Goal: Information Seeking & Learning: Check status

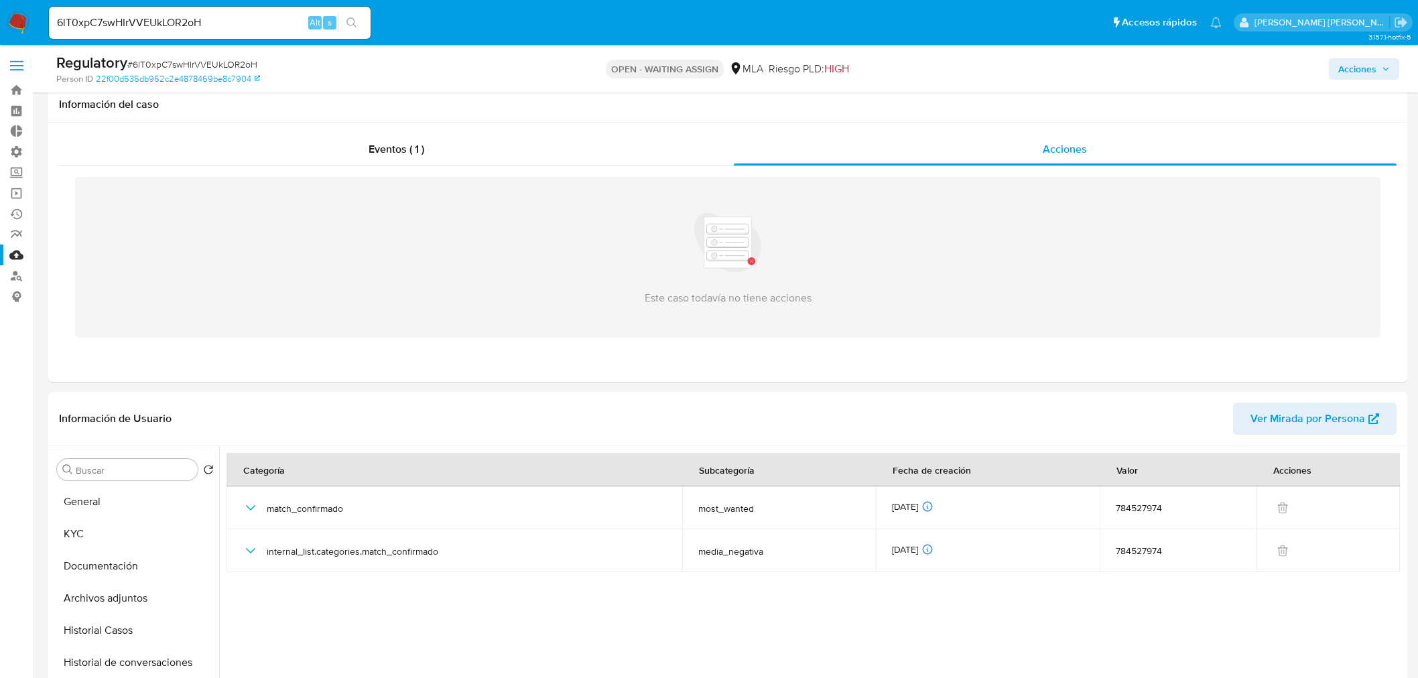
select select "10"
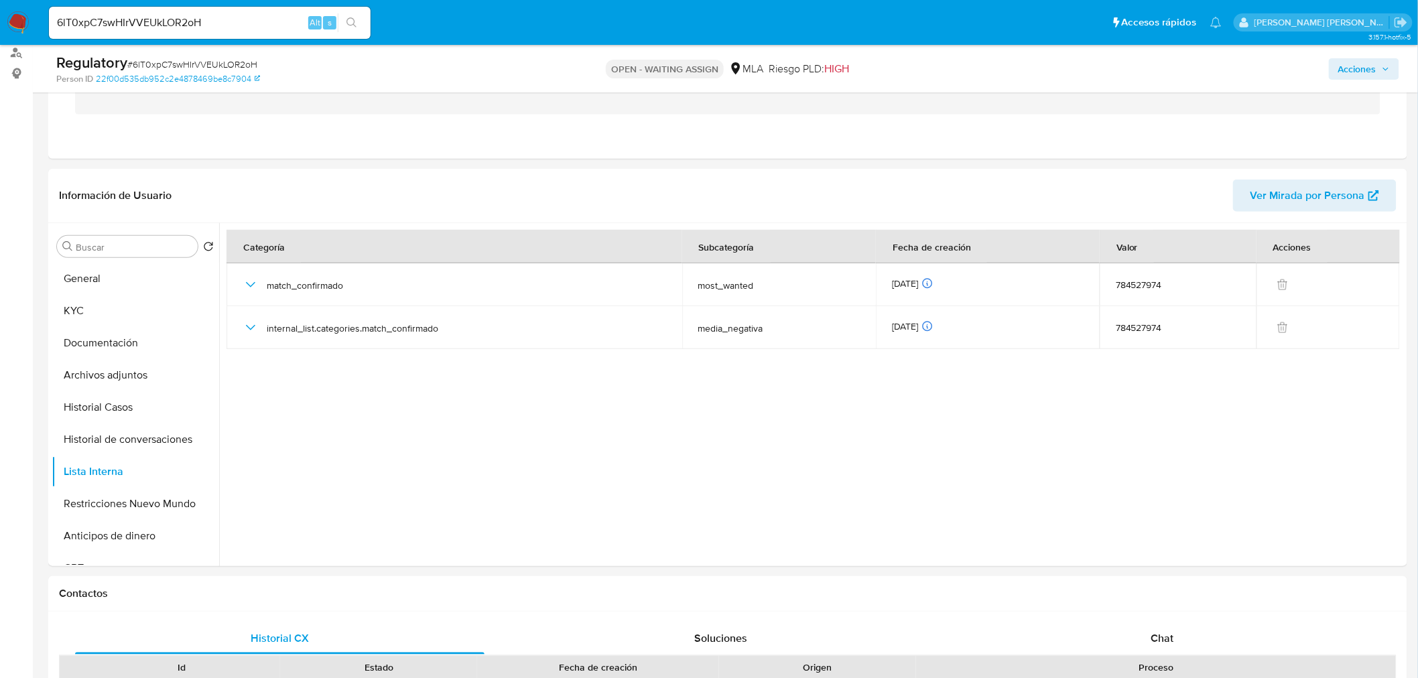
drag, startPoint x: 12, startPoint y: 31, endPoint x: 17, endPoint y: 3, distance: 27.9
click at [12, 29] on img at bounding box center [18, 22] width 23 height 23
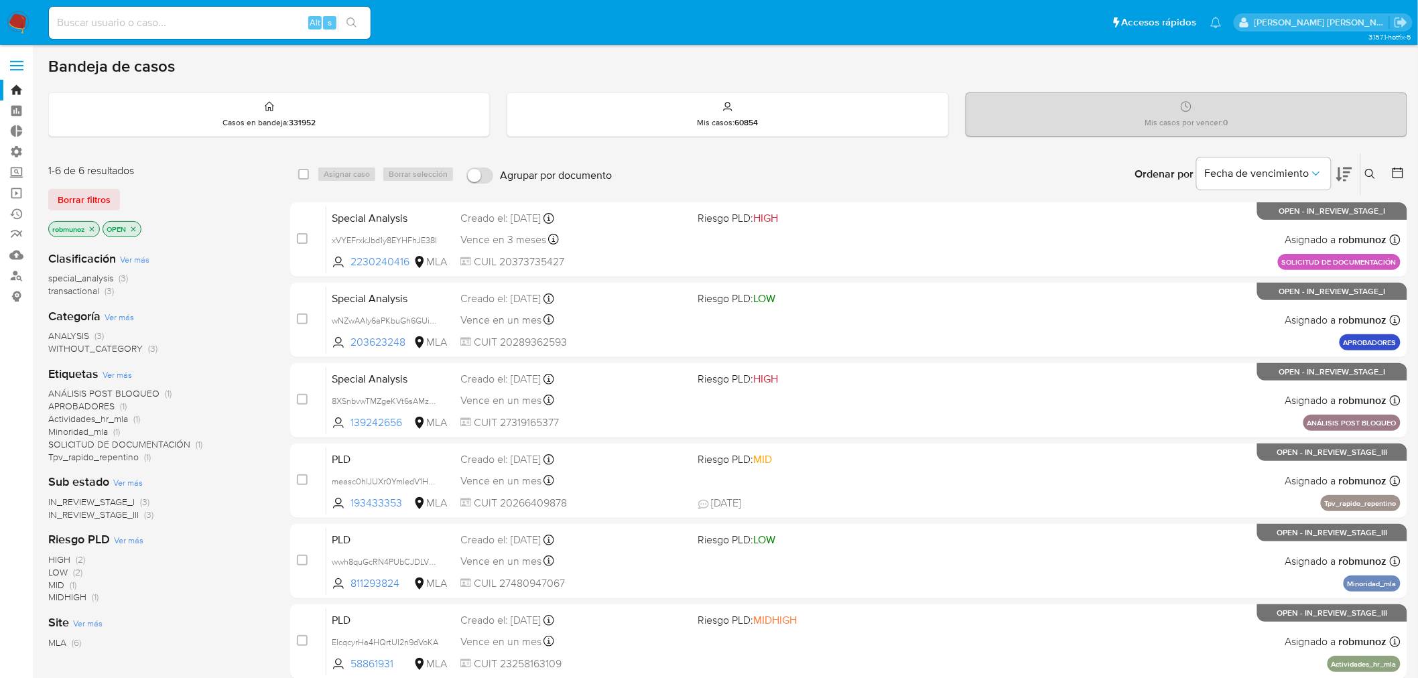
drag, startPoint x: 252, startPoint y: 36, endPoint x: 257, endPoint y: 22, distance: 15.1
click at [251, 34] on div "Alt s" at bounding box center [210, 23] width 322 height 32
click at [258, 18] on input at bounding box center [210, 22] width 322 height 17
paste input "gPeG4ZBzXcf7TQu9I4CNXCde"
type input "gPeG4ZBzXcf7TQu9I4CNXCde"
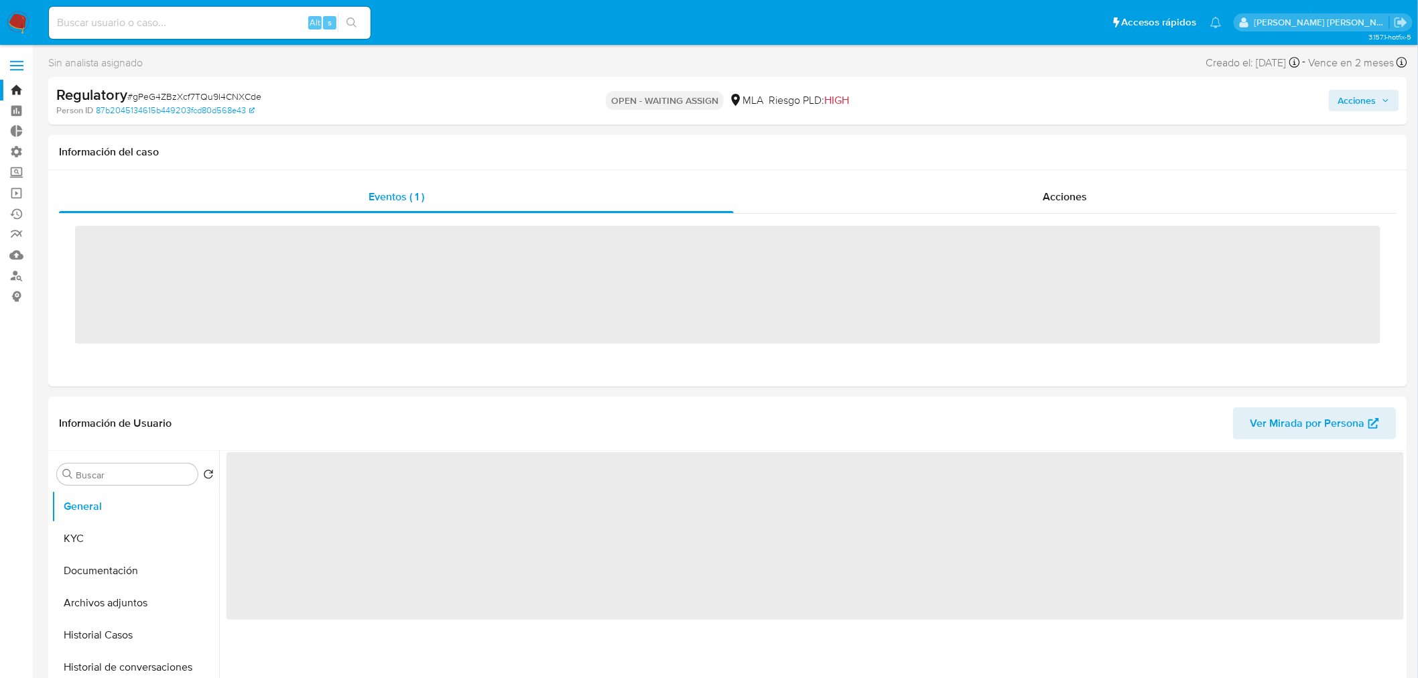
scroll to position [298, 0]
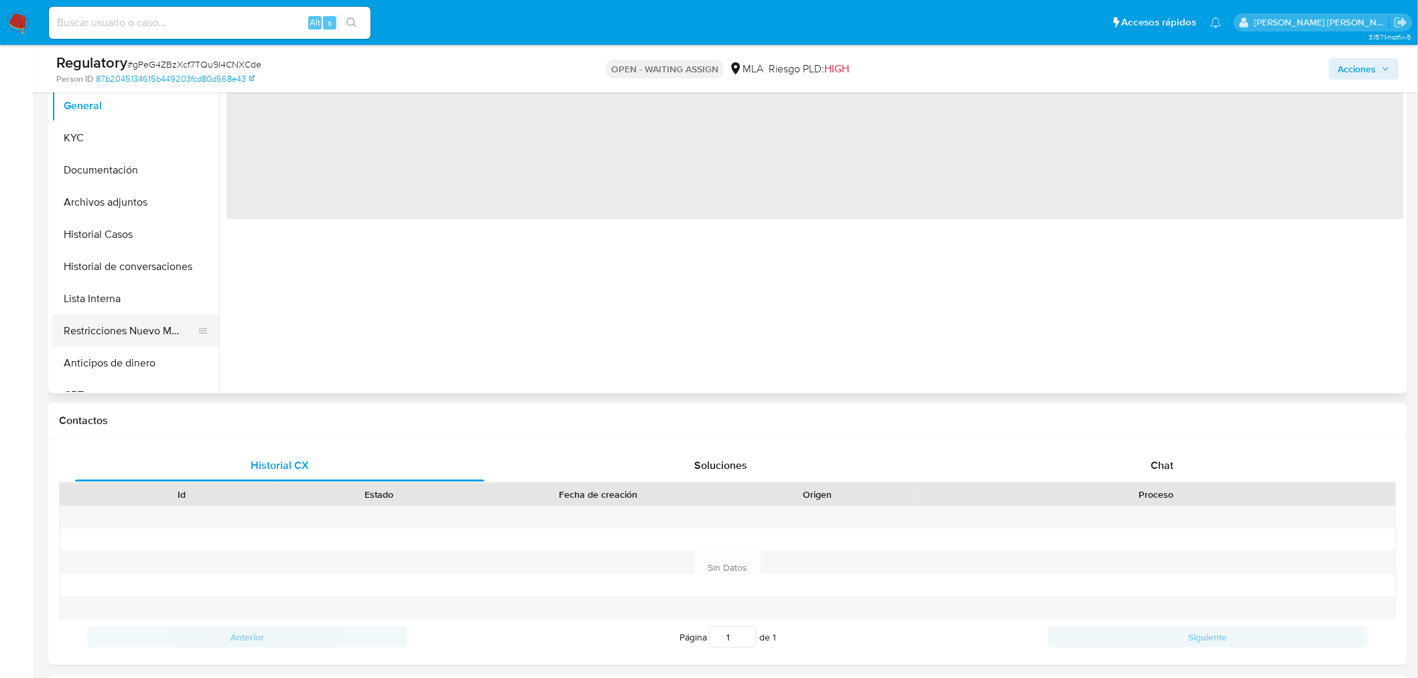
click at [139, 335] on button "Restricciones Nuevo Mundo" at bounding box center [130, 331] width 157 height 32
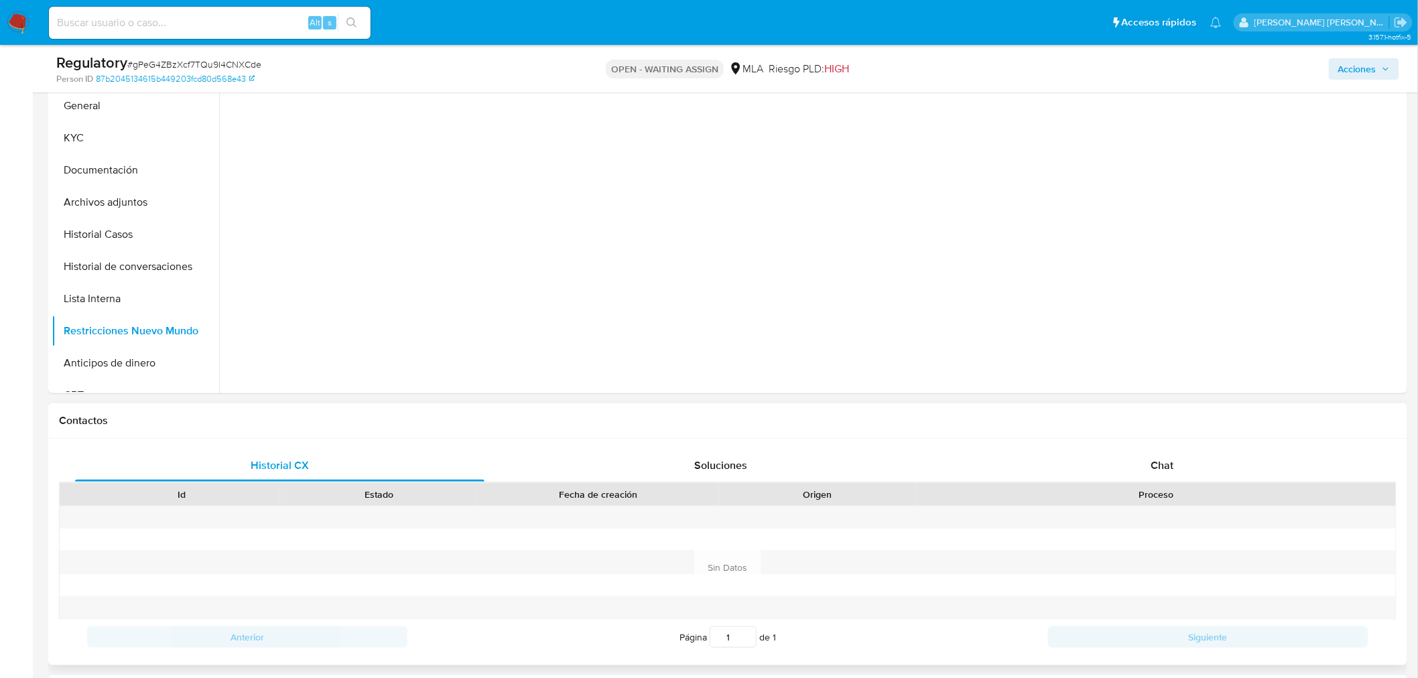
select select "10"
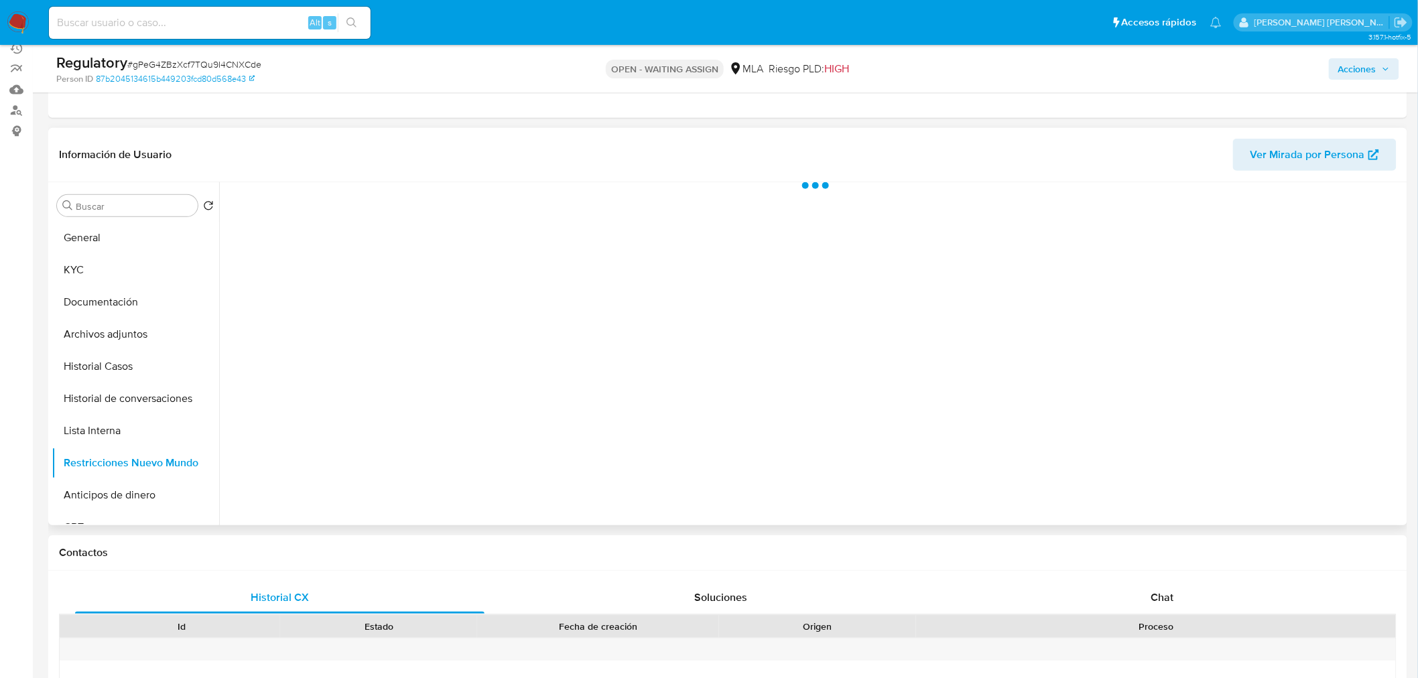
scroll to position [149, 0]
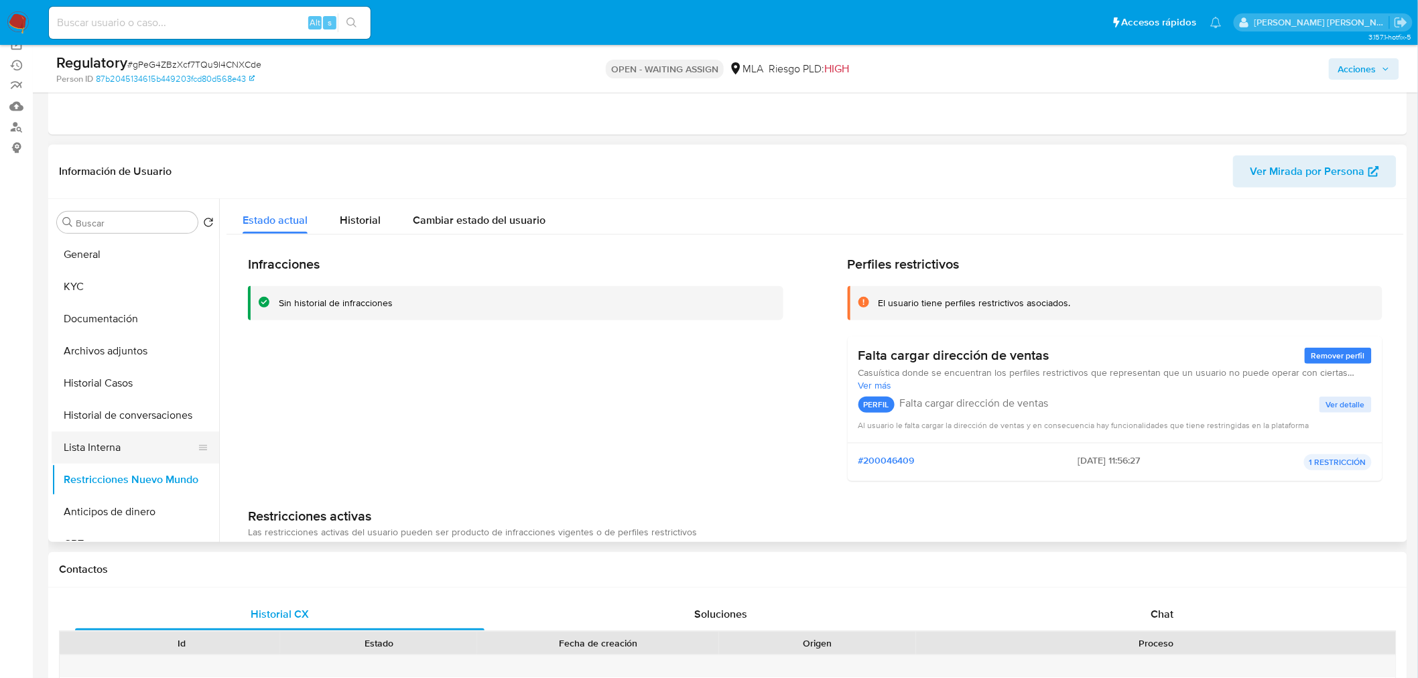
click at [111, 448] on button "Lista Interna" at bounding box center [130, 448] width 157 height 32
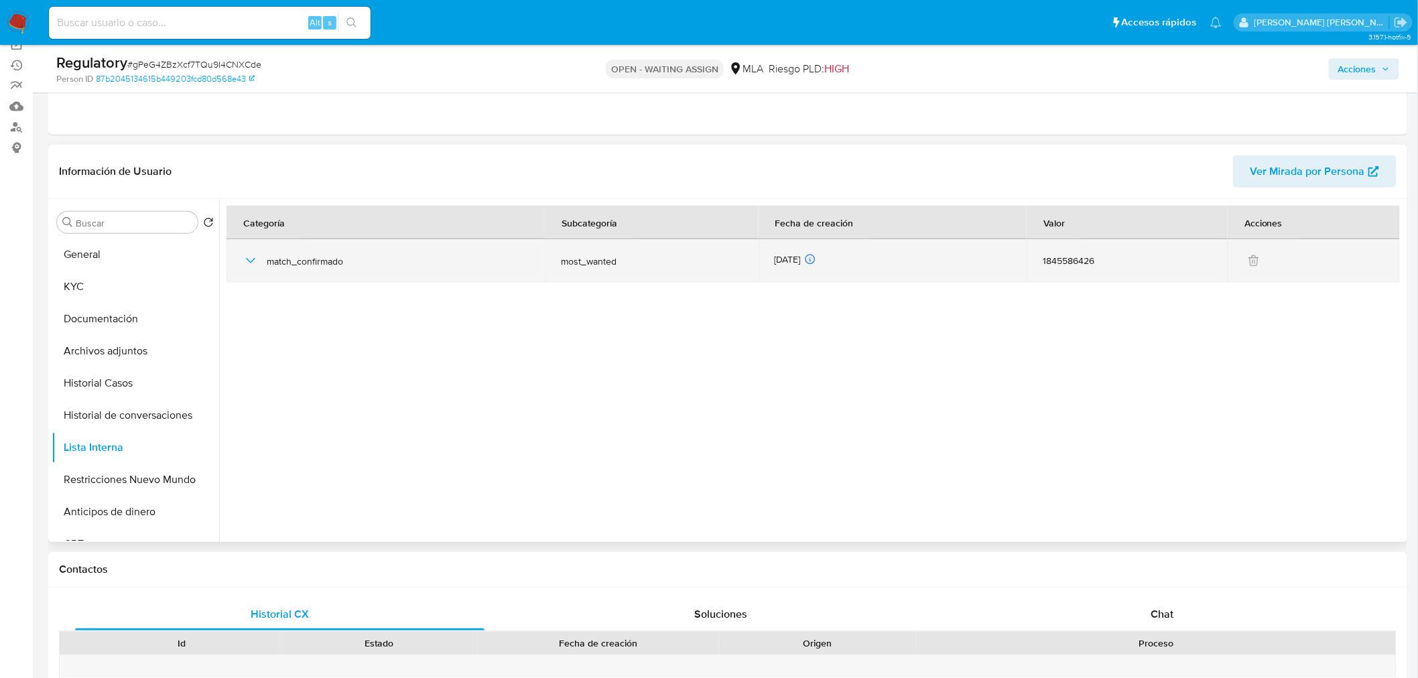
drag, startPoint x: 249, startPoint y: 256, endPoint x: 249, endPoint y: 264, distance: 8.1
click at [249, 257] on icon "button" at bounding box center [251, 261] width 16 height 16
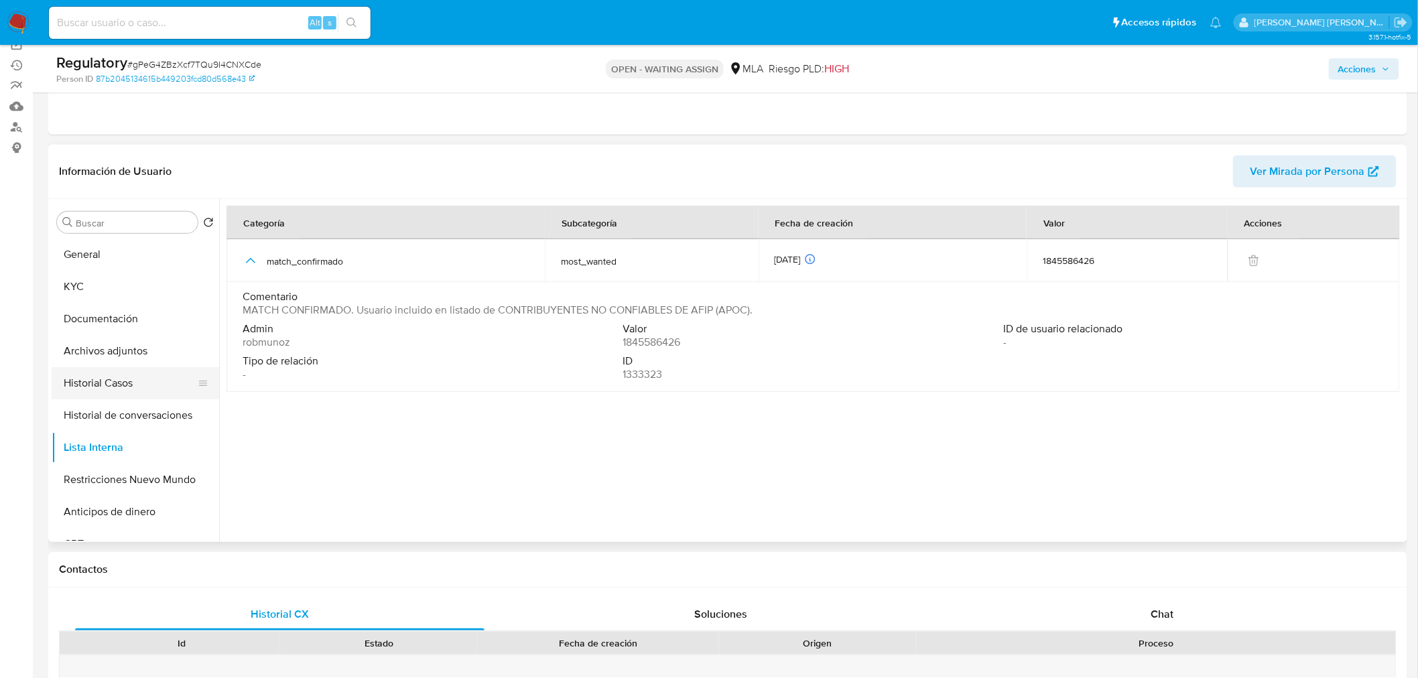
click at [137, 397] on button "Historial Casos" at bounding box center [130, 383] width 157 height 32
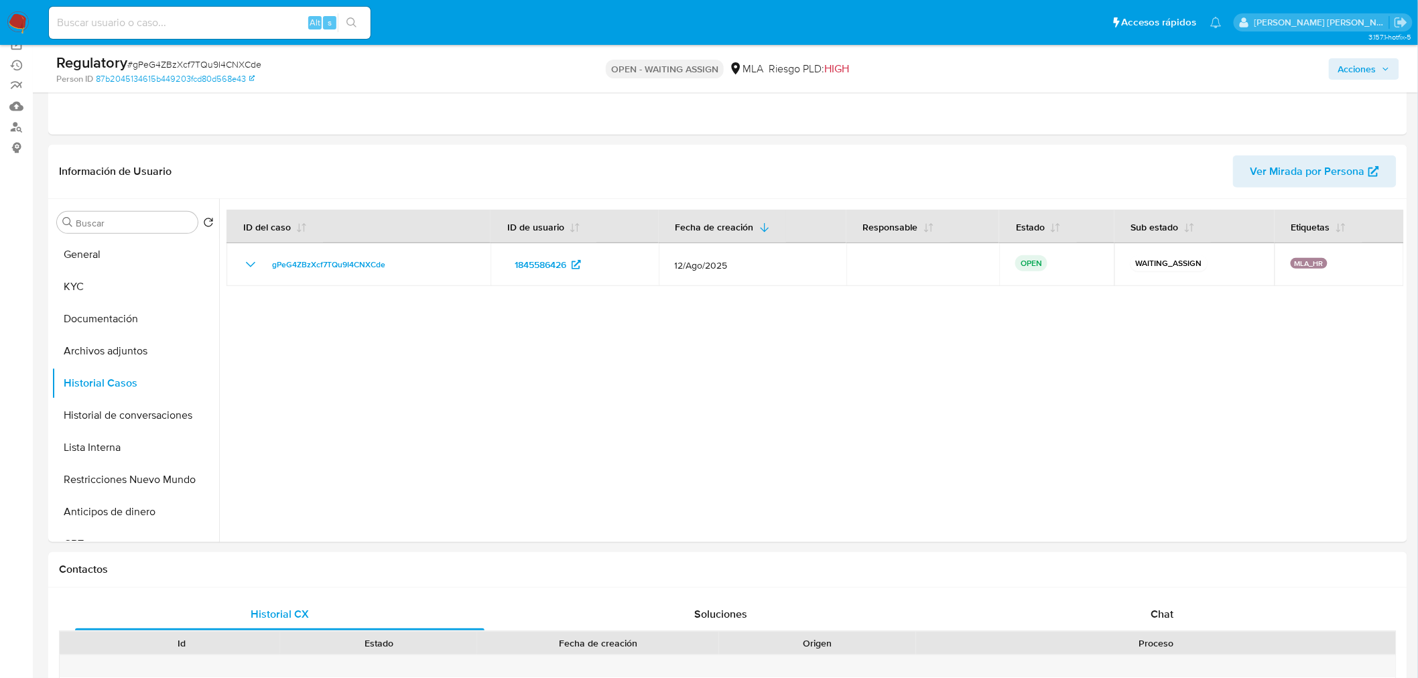
click at [159, 25] on input at bounding box center [210, 22] width 322 height 17
paste input "1tVnRvC5c2PXtSvjRx02CCpD"
type input "1tVnRvC5c2PXtSvjRx02CCpD"
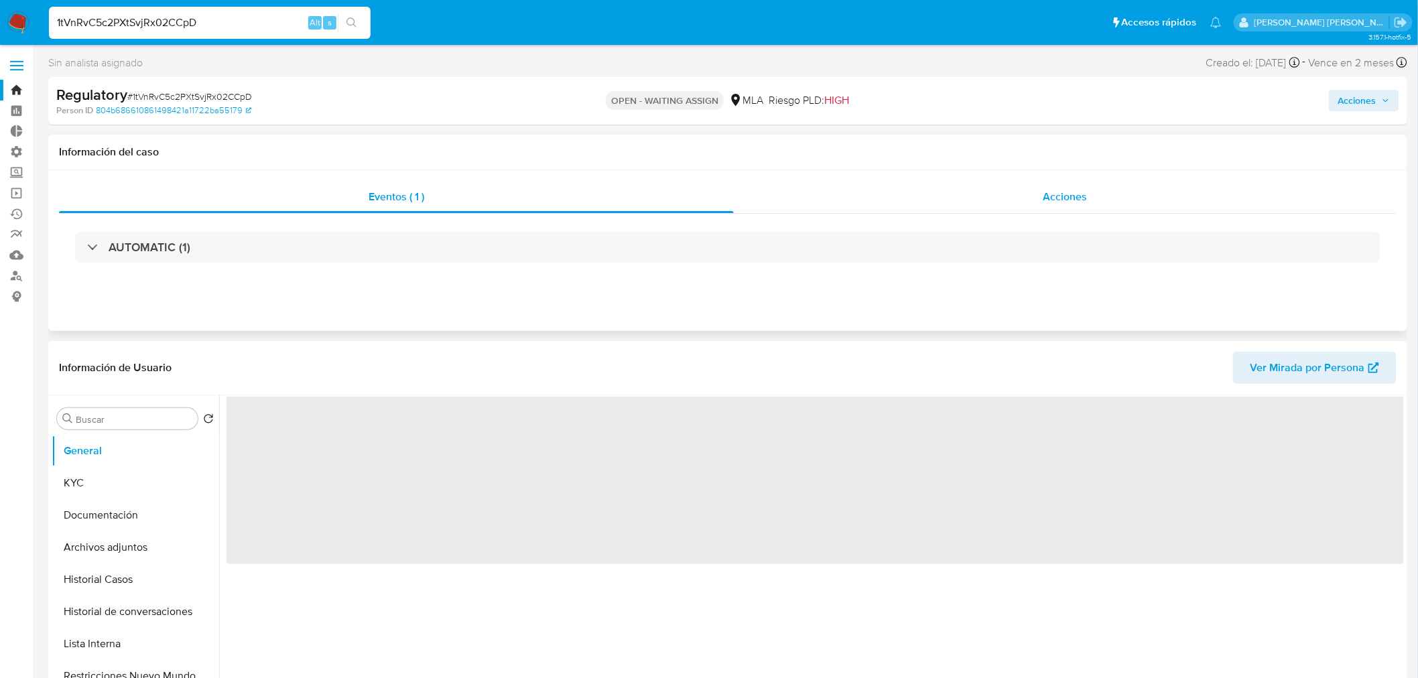
click at [1011, 185] on div "Acciones" at bounding box center [1066, 197] width 664 height 32
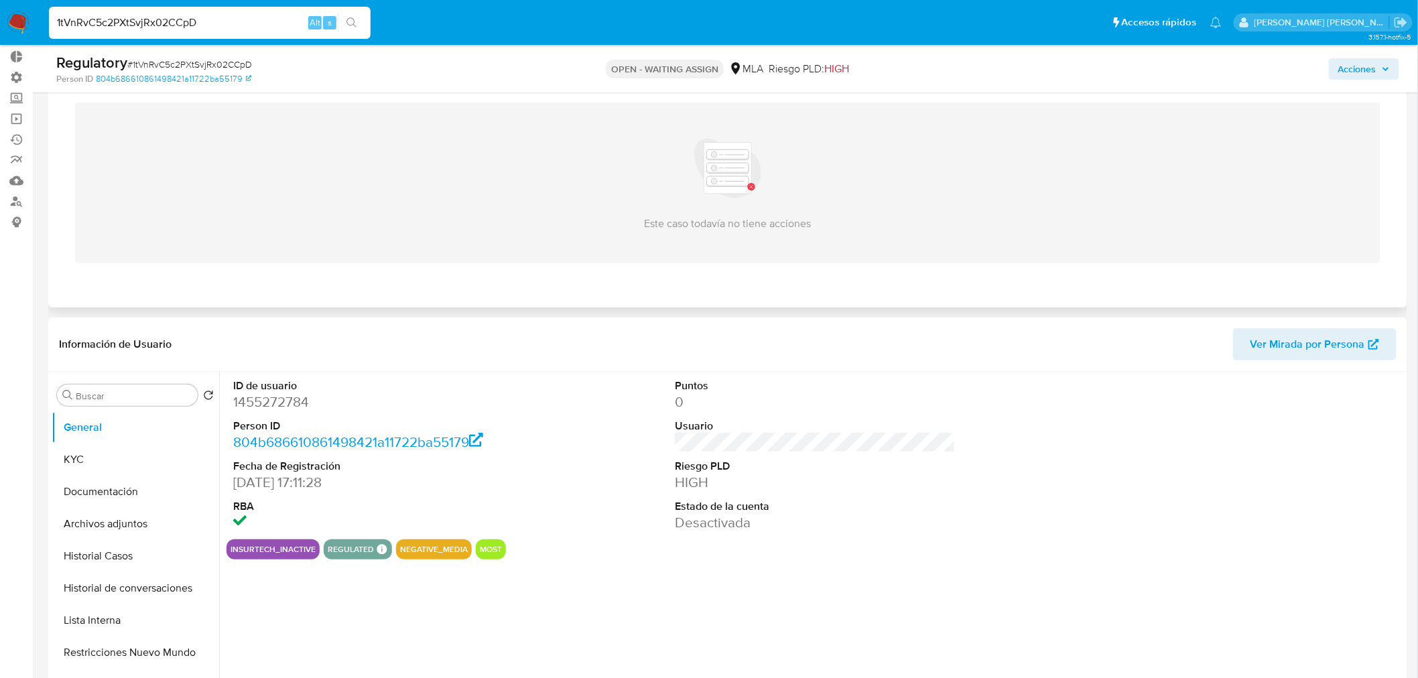
select select "10"
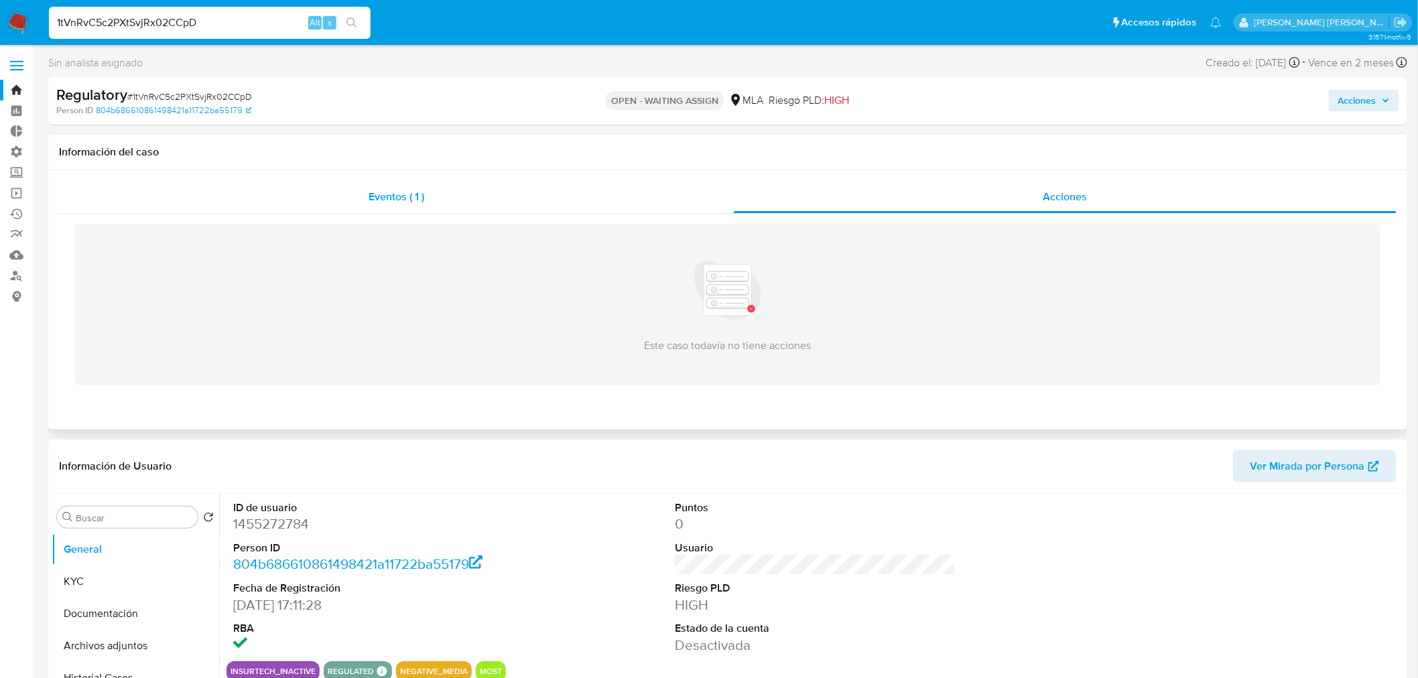
click at [421, 193] on span "Eventos ( 1 )" at bounding box center [397, 196] width 56 height 15
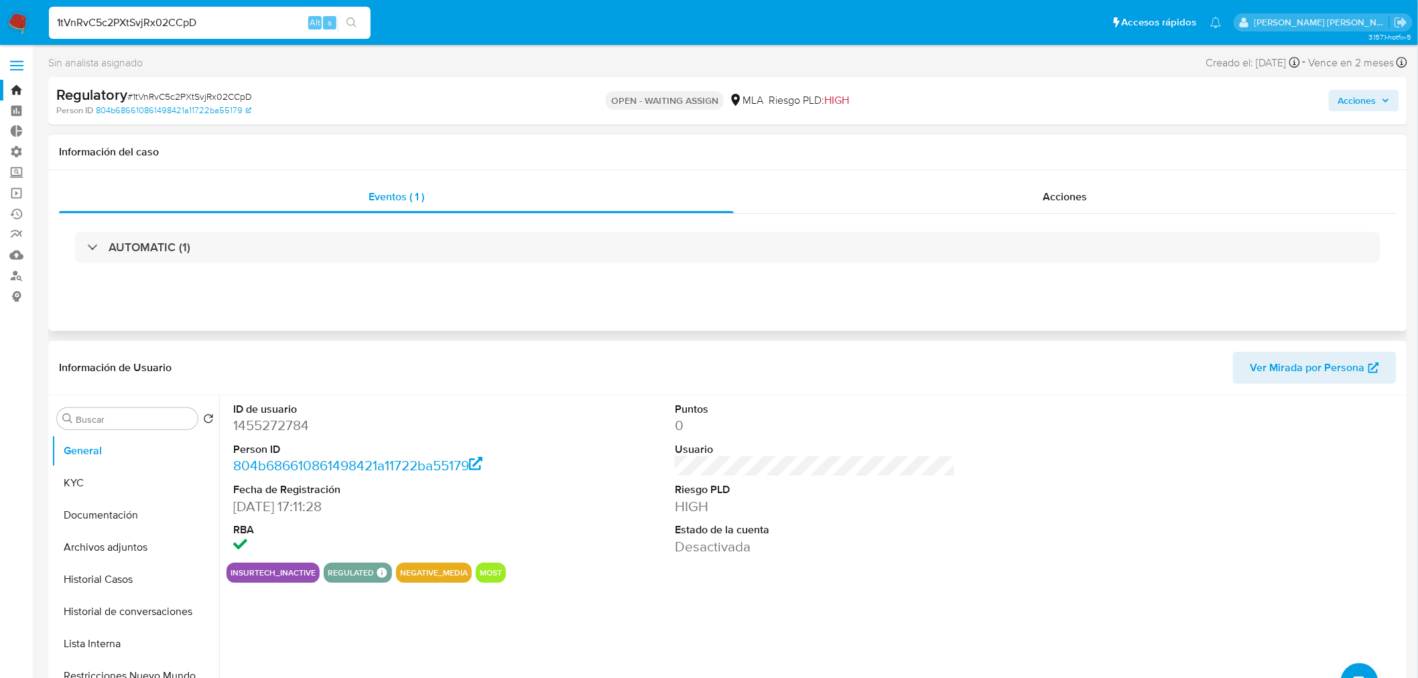
click at [1061, 216] on div "AUTOMATIC (1)" at bounding box center [728, 247] width 1338 height 67
click at [1060, 190] on span "Acciones" at bounding box center [1065, 196] width 44 height 15
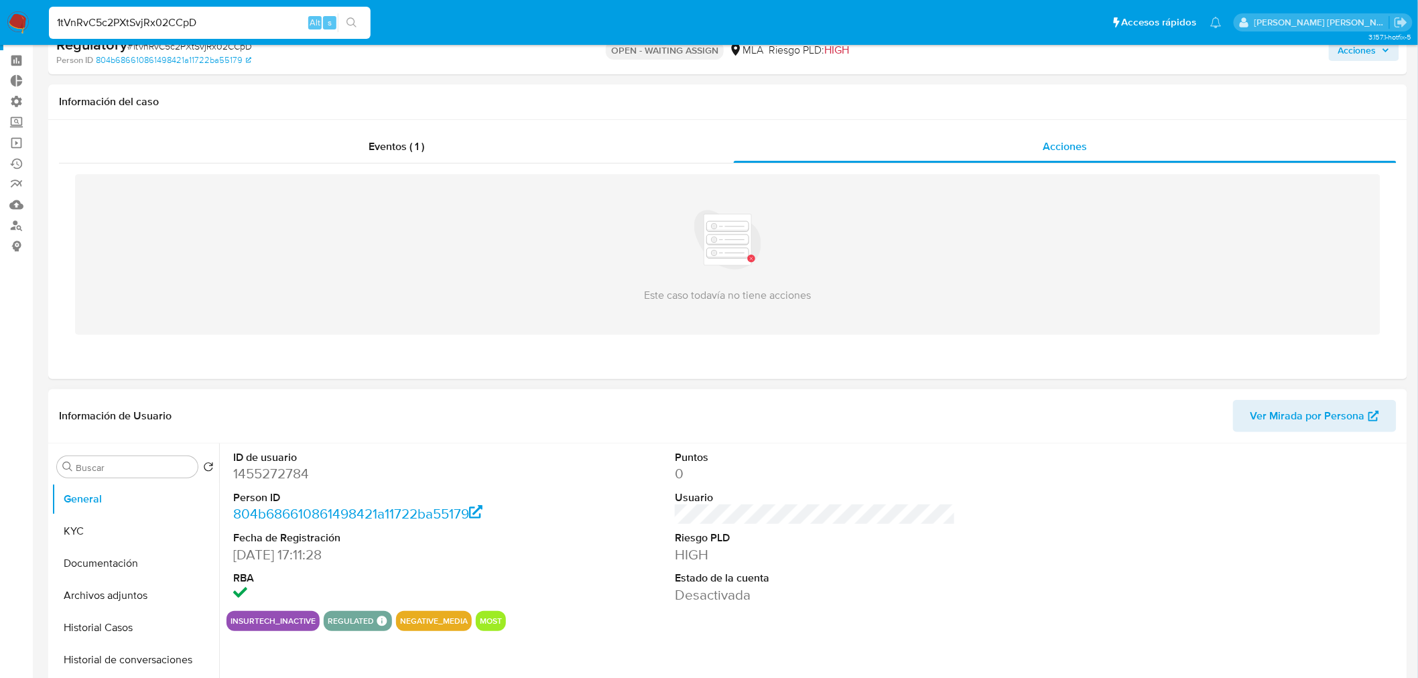
scroll to position [74, 0]
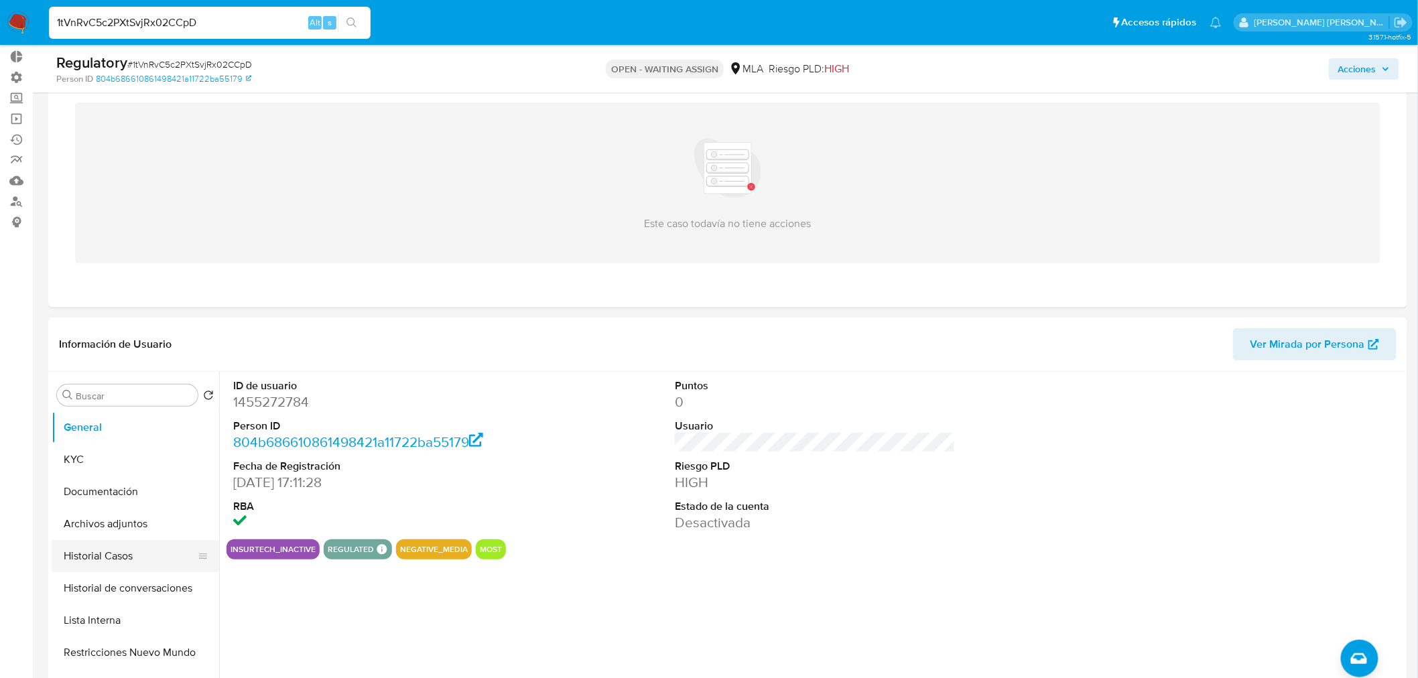
click at [146, 556] on button "Historial Casos" at bounding box center [130, 556] width 157 height 32
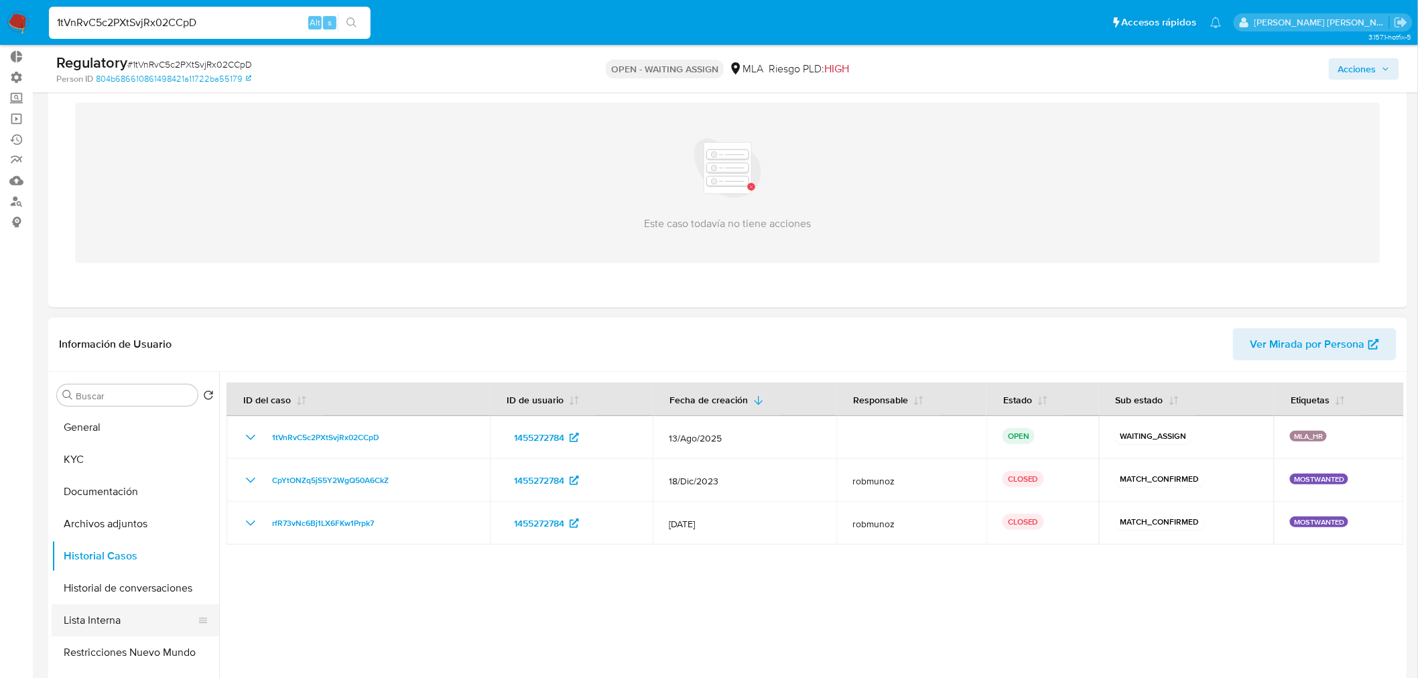
click at [105, 620] on button "Lista Interna" at bounding box center [130, 621] width 157 height 32
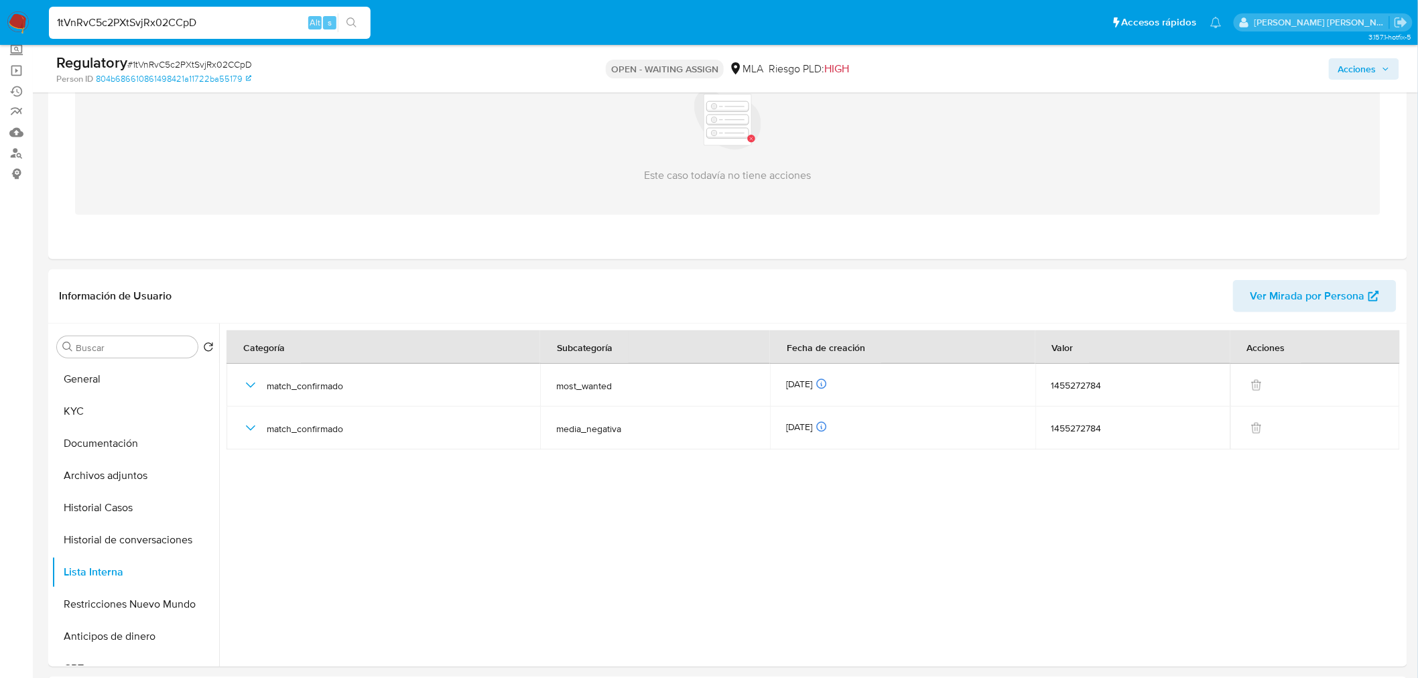
scroll to position [149, 0]
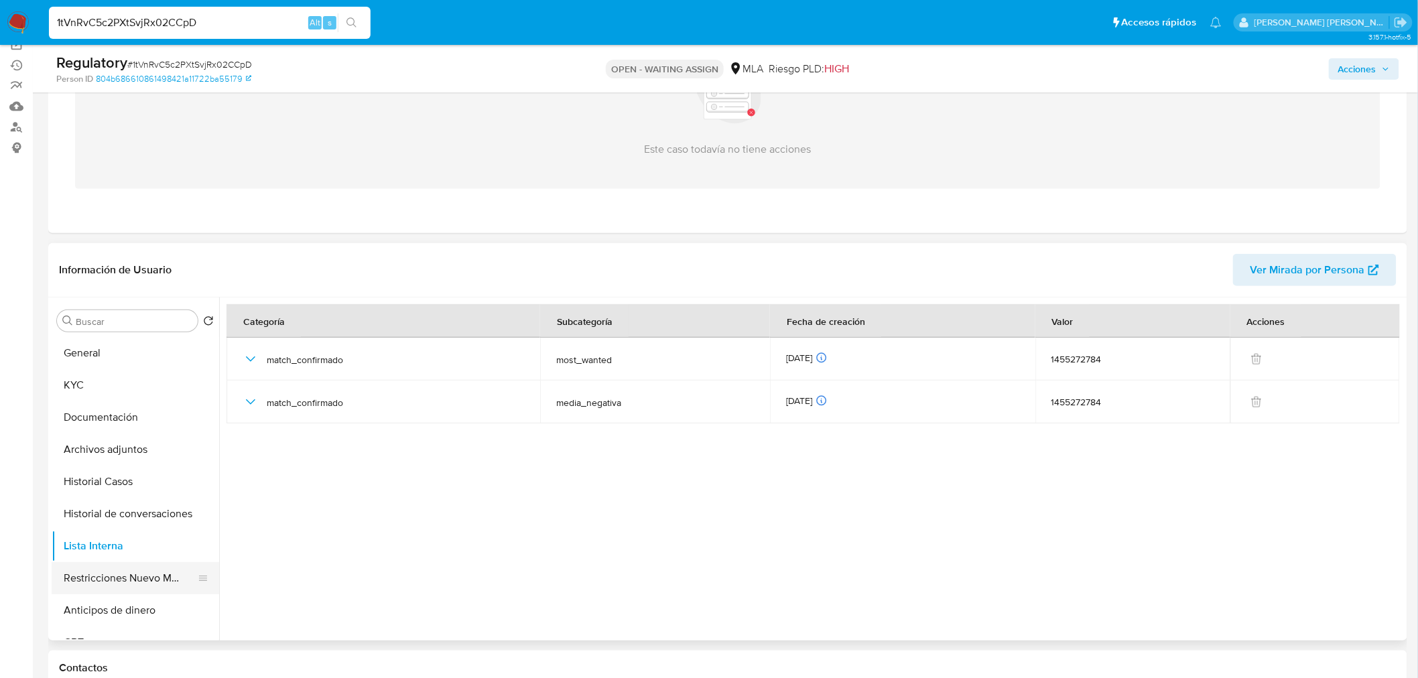
click at [122, 575] on button "Restricciones Nuevo Mundo" at bounding box center [130, 578] width 157 height 32
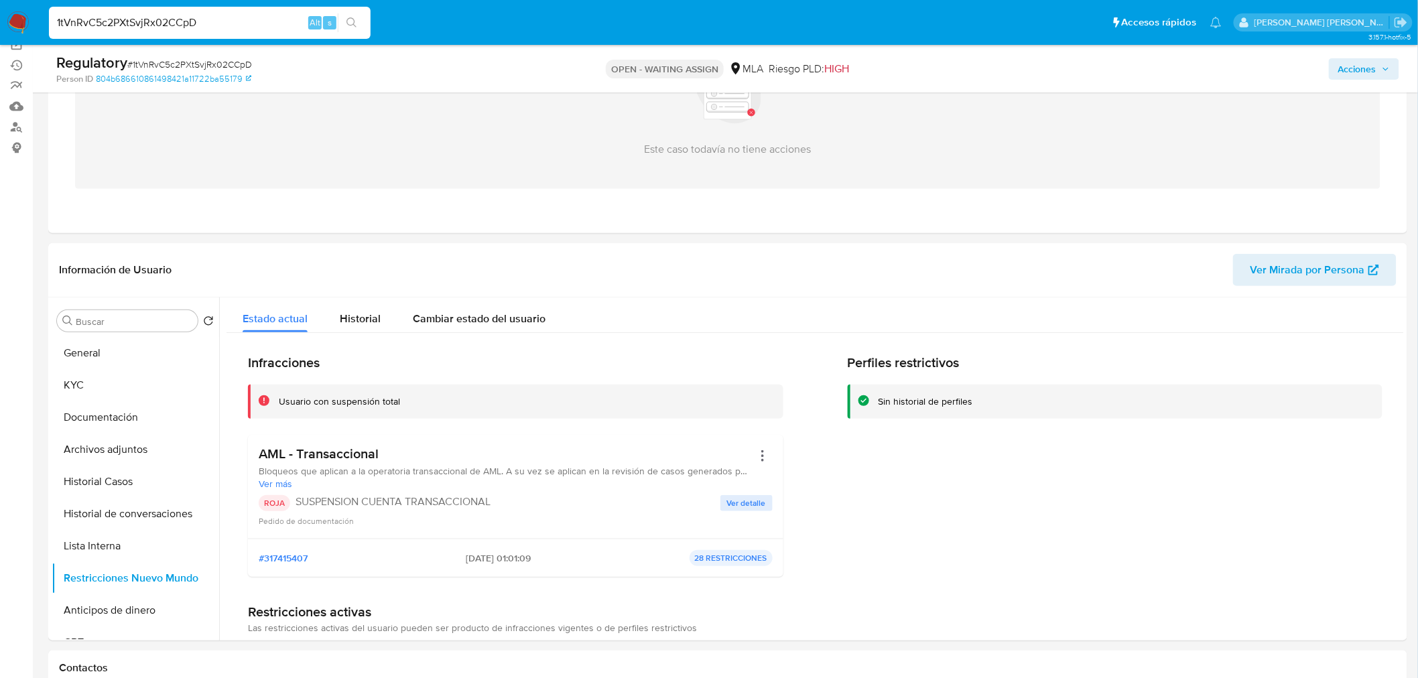
click at [150, 28] on input "1tVnRvC5c2PXtSvjRx02CCpD" at bounding box center [210, 22] width 322 height 17
click at [117, 520] on button "Historial de conversaciones" at bounding box center [130, 514] width 157 height 32
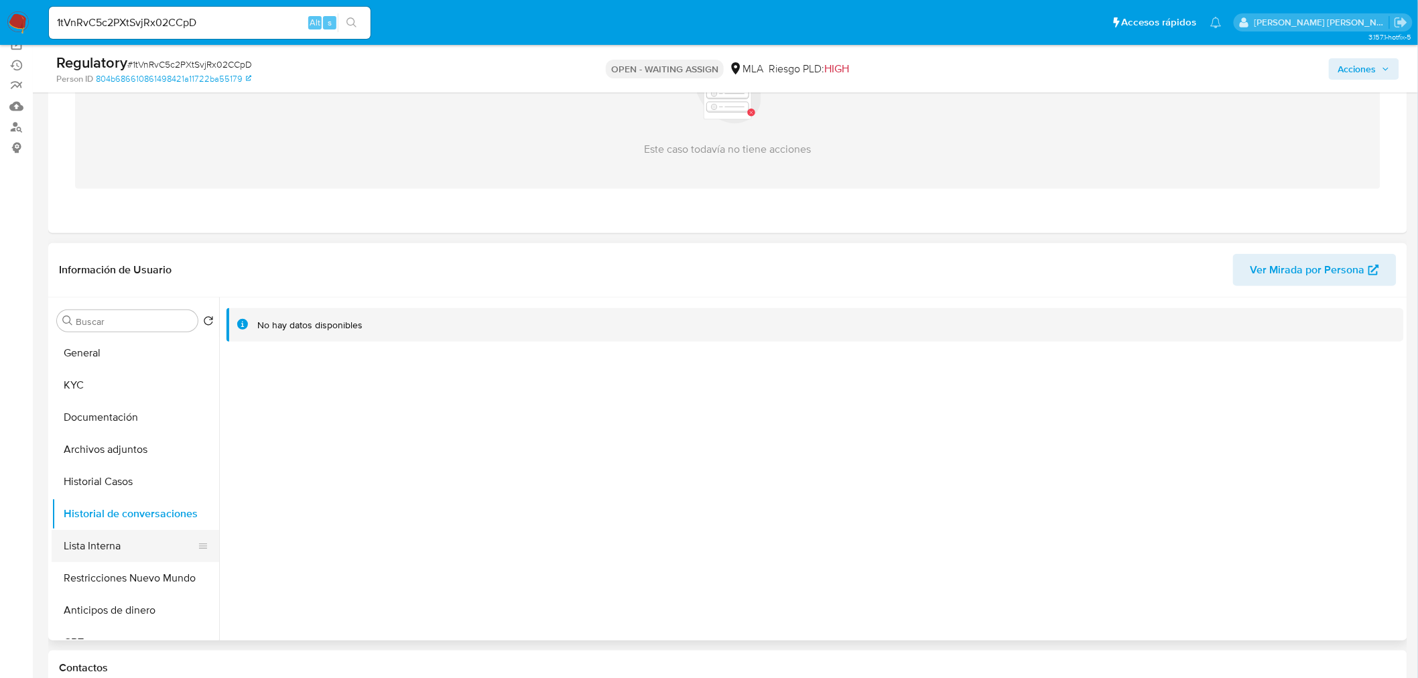
click at [101, 547] on button "Lista Interna" at bounding box center [130, 546] width 157 height 32
